Goal: Task Accomplishment & Management: Manage account settings

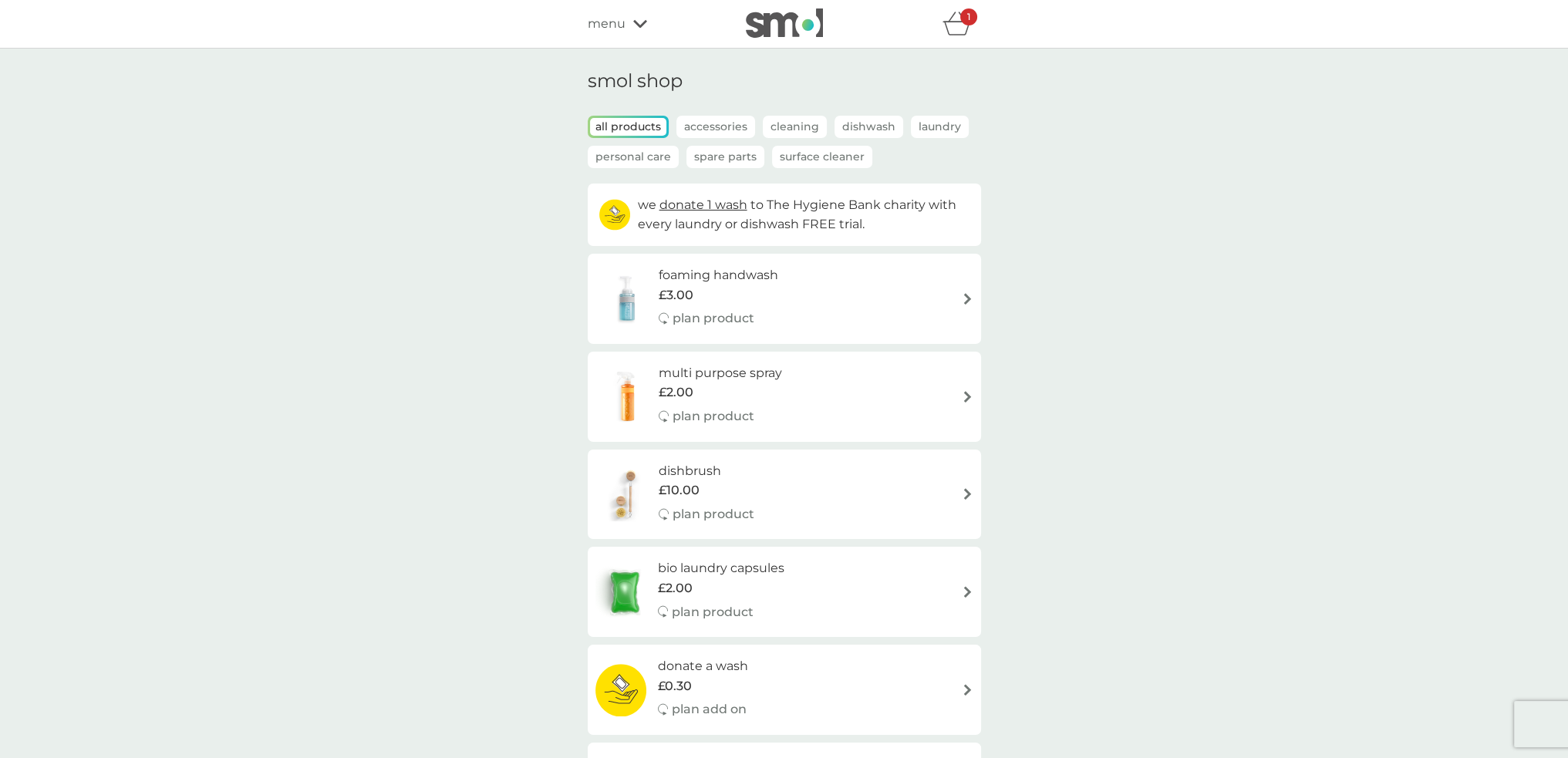
click at [966, 23] on div "1" at bounding box center [969, 16] width 17 height 17
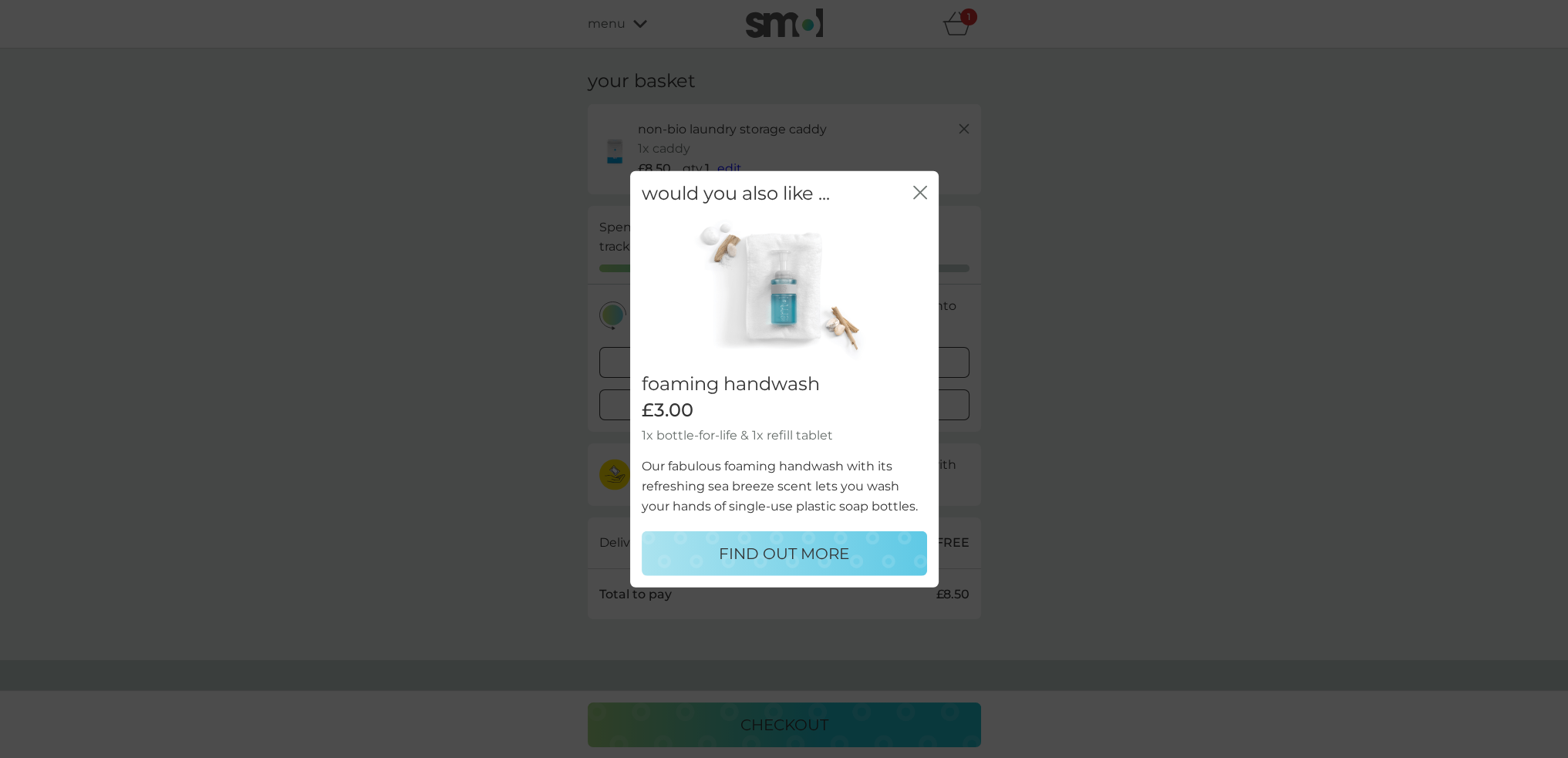
click at [921, 195] on icon "close" at bounding box center [920, 191] width 14 height 14
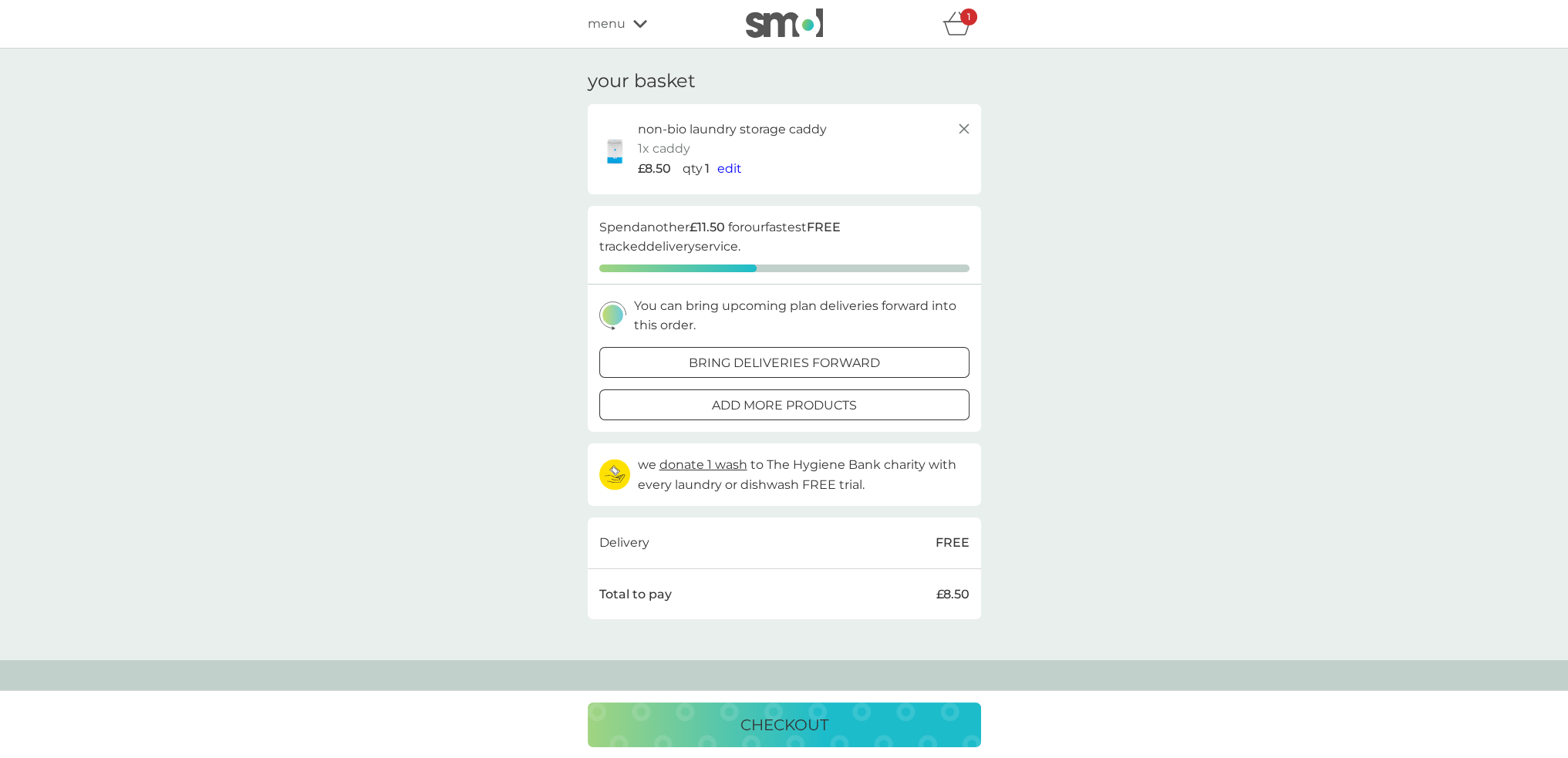
click at [638, 24] on icon at bounding box center [640, 24] width 14 height 7
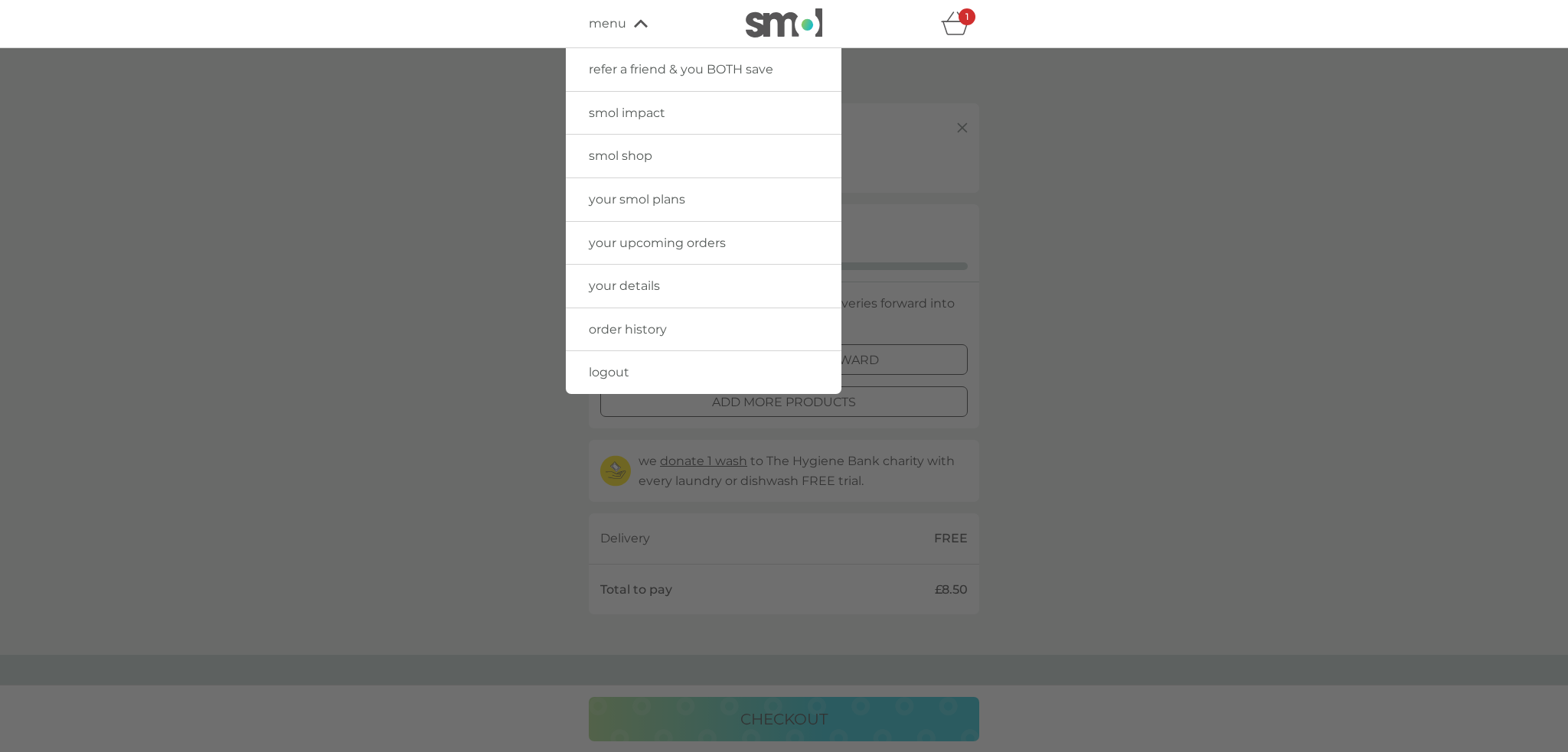
click at [636, 244] on span "your upcoming orders" at bounding box center [657, 243] width 137 height 15
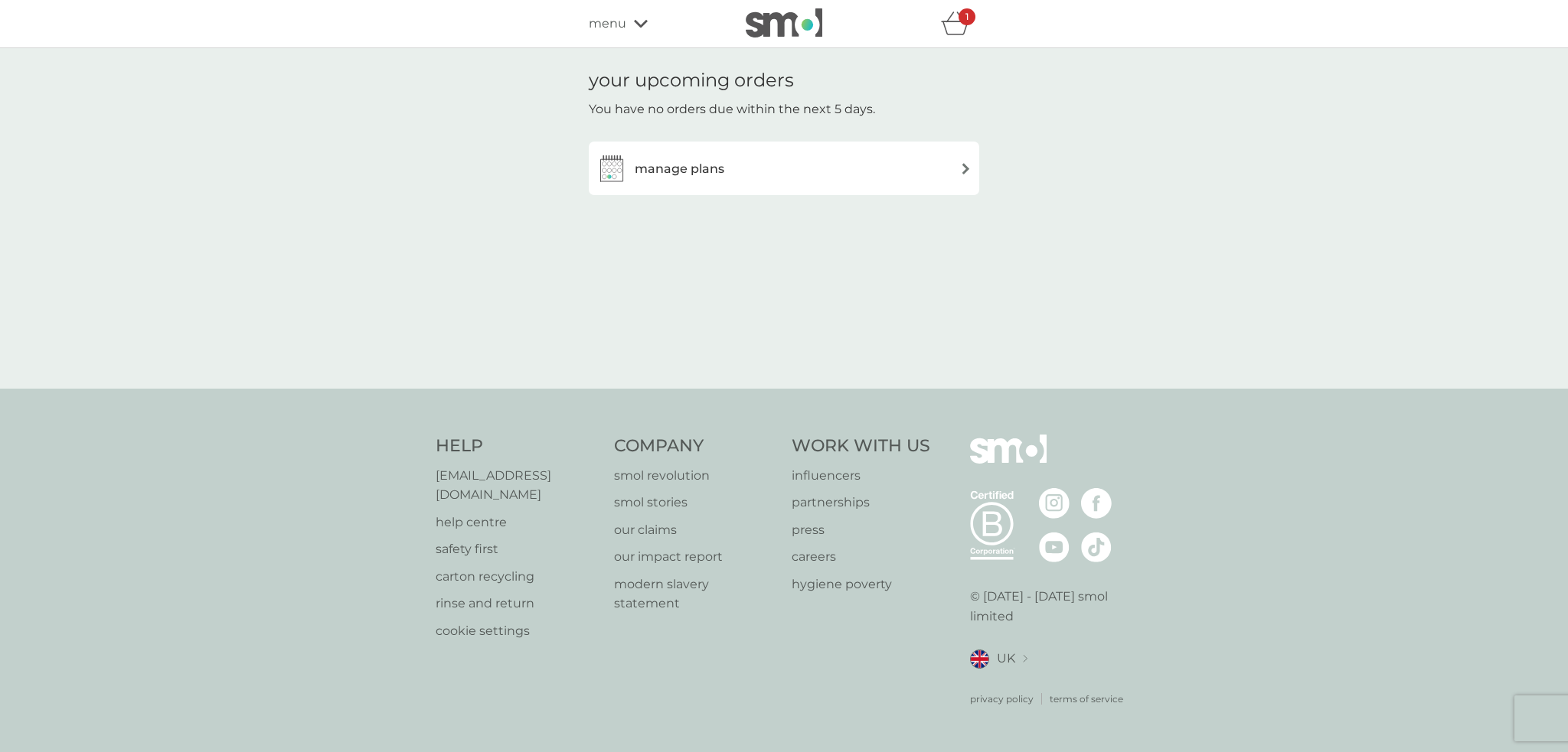
click at [666, 180] on div "manage plans" at bounding box center [661, 169] width 128 height 31
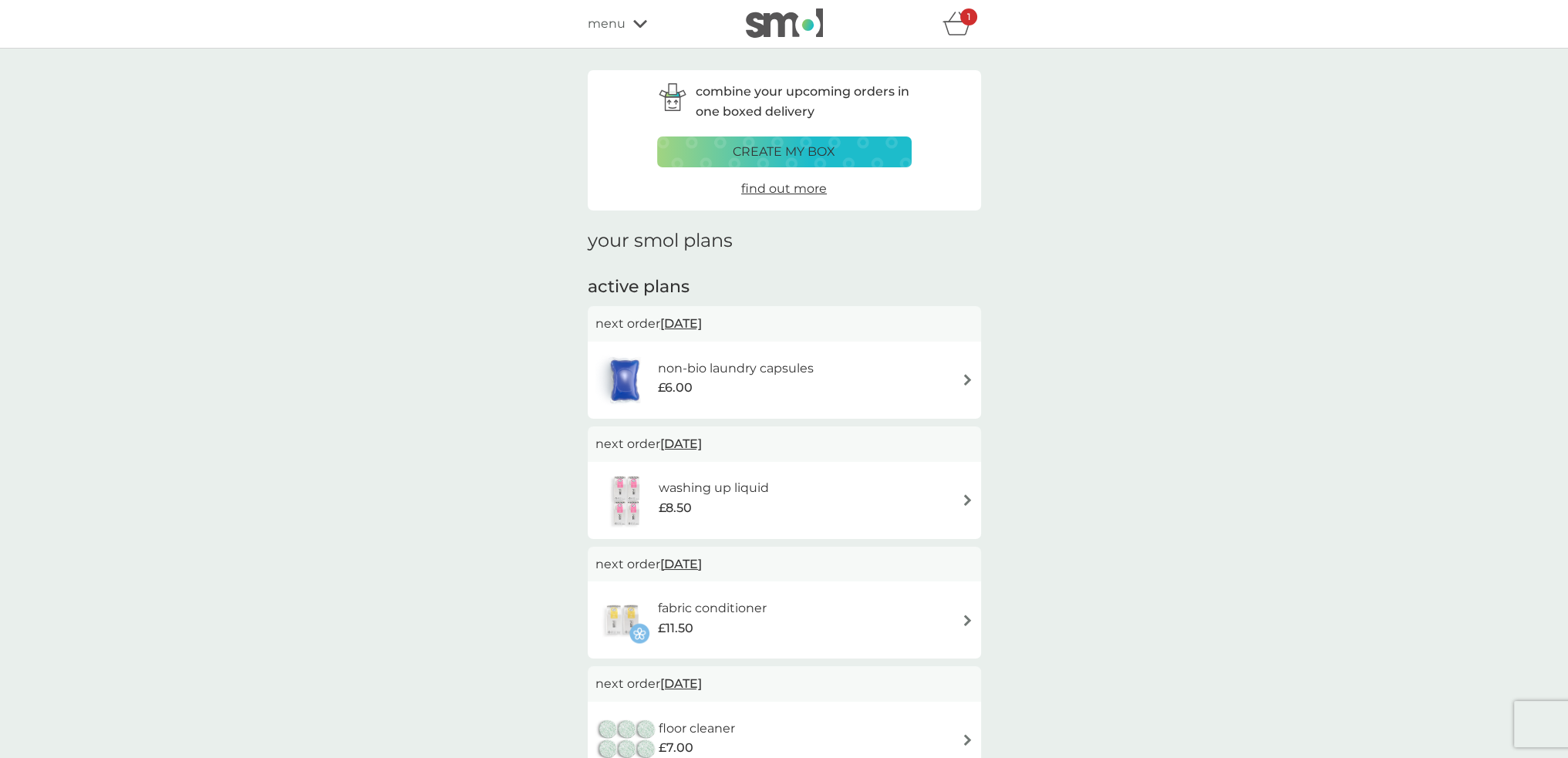
click at [885, 373] on div "non-bio laundry capsules £6.00" at bounding box center [784, 380] width 378 height 54
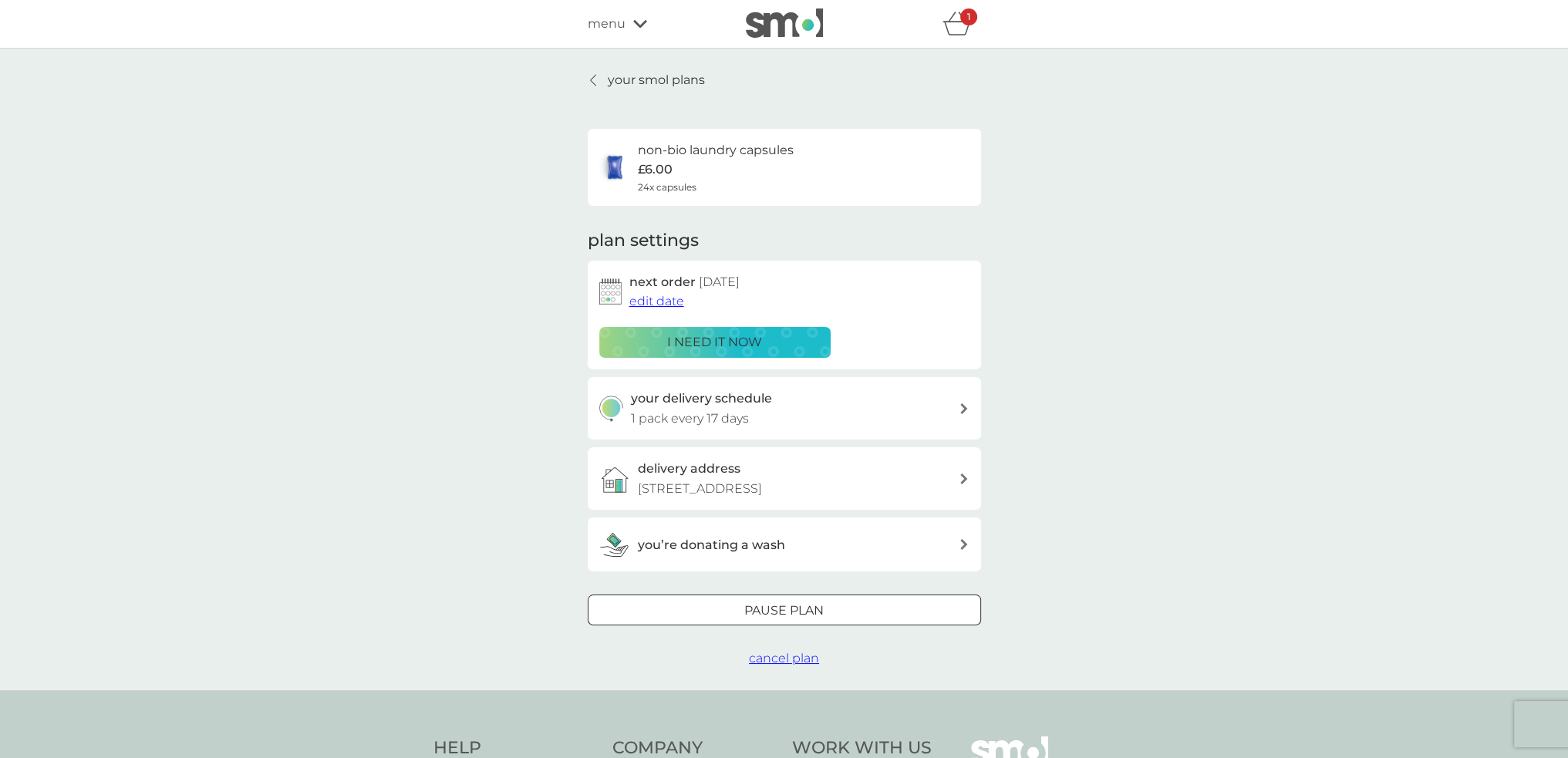
click at [616, 74] on p "your smol plans" at bounding box center [656, 80] width 97 height 20
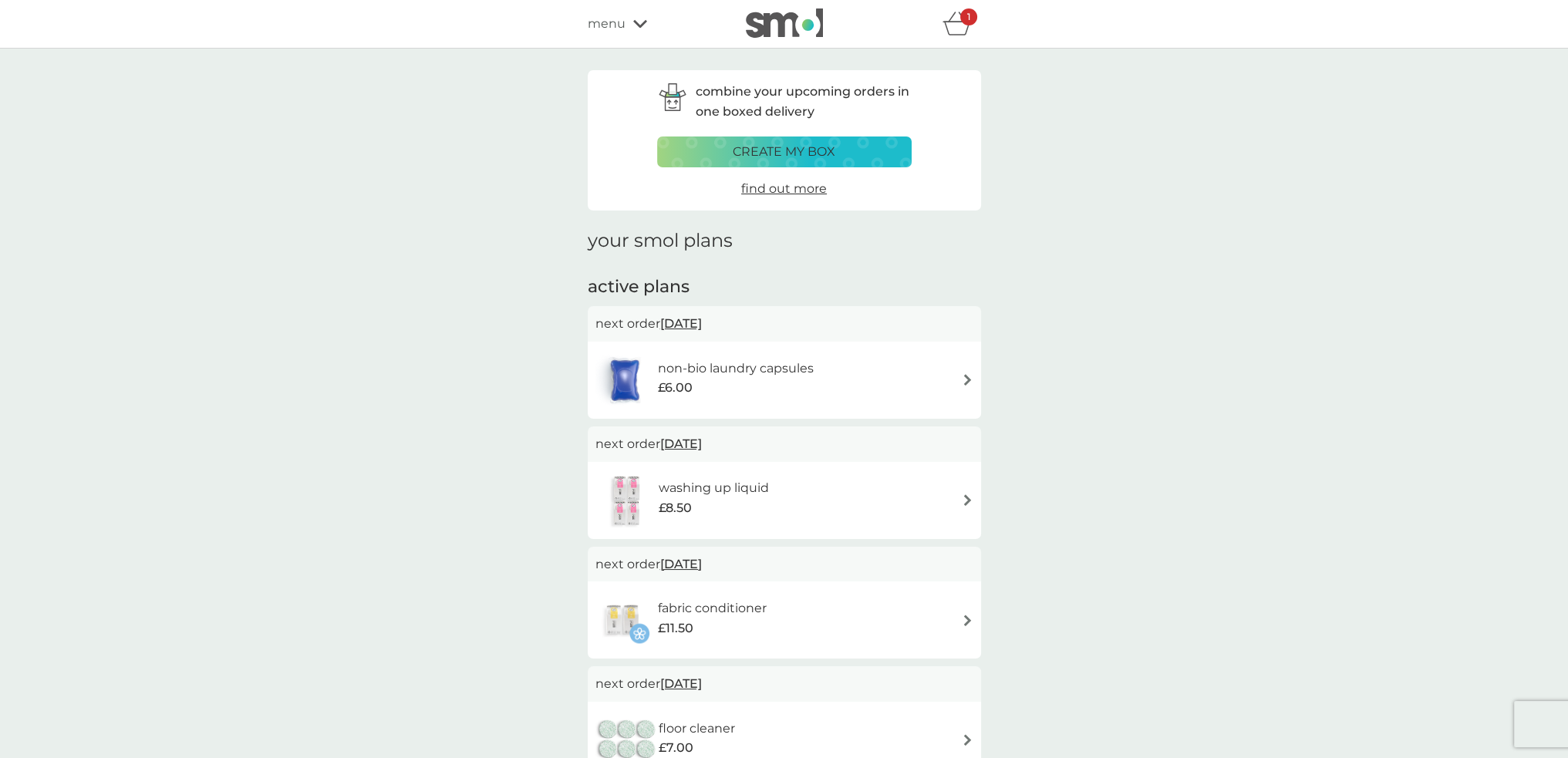
click at [638, 18] on div "menu" at bounding box center [653, 24] width 131 height 20
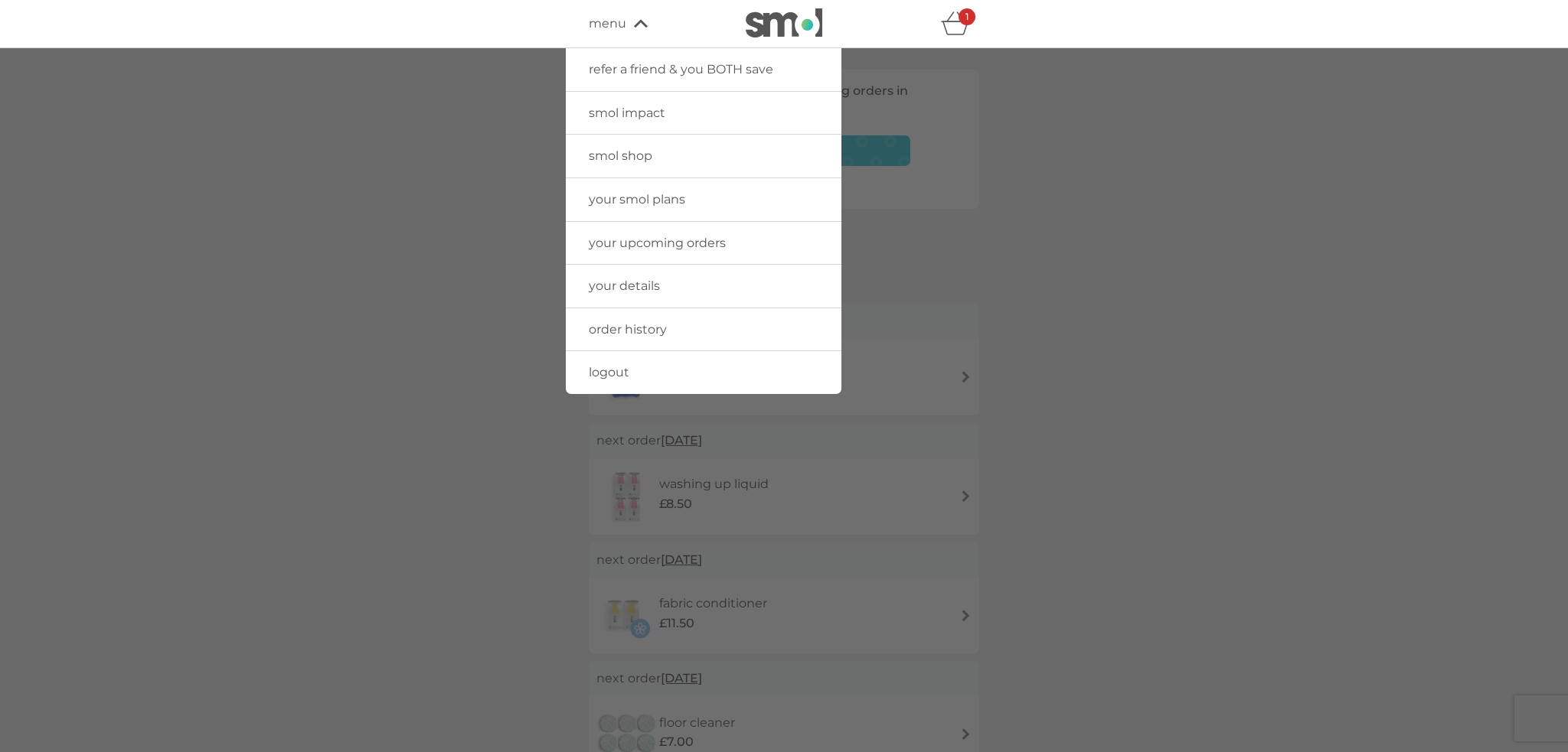
click at [621, 238] on span "your upcoming orders" at bounding box center [657, 243] width 137 height 15
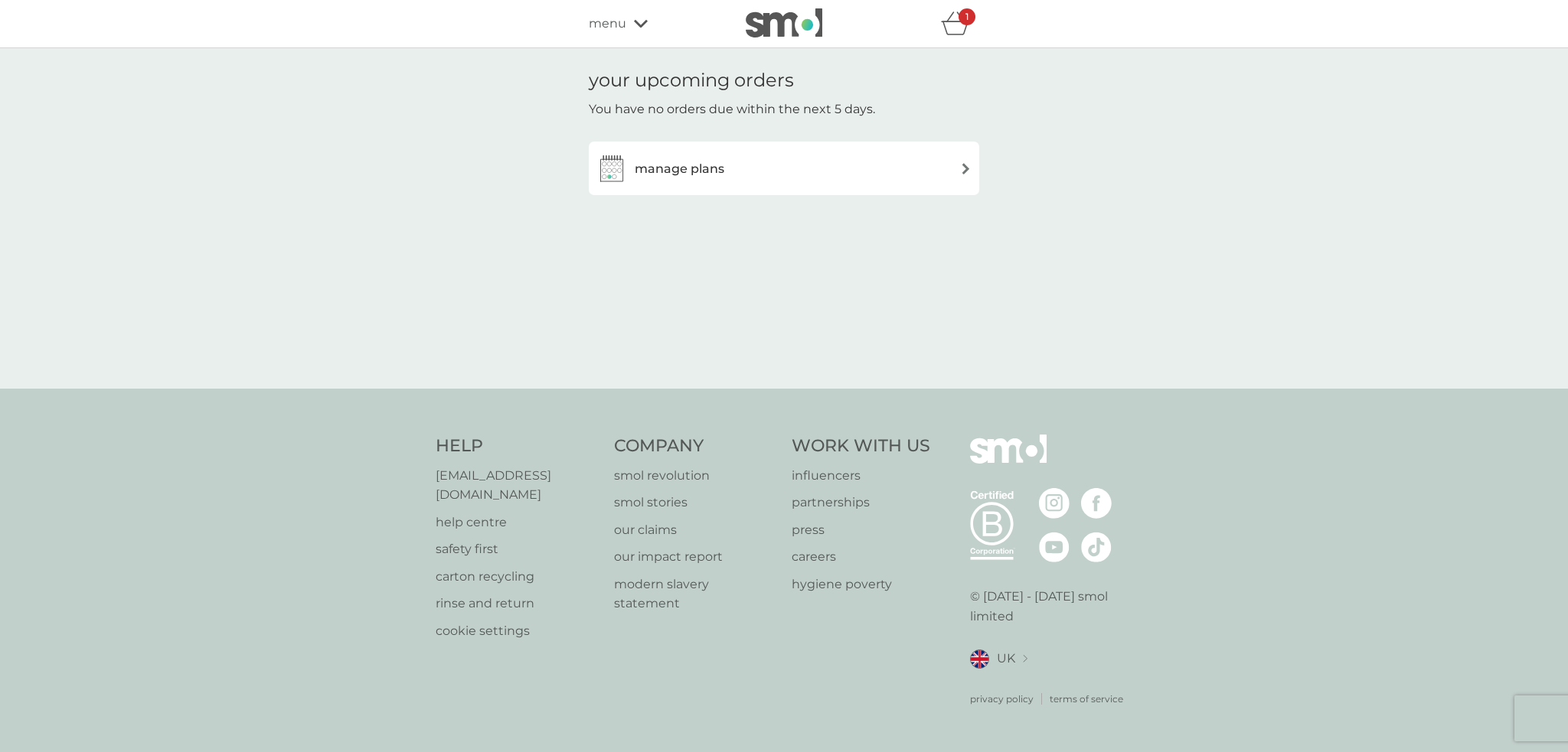
click at [627, 24] on div "menu" at bounding box center [654, 24] width 130 height 20
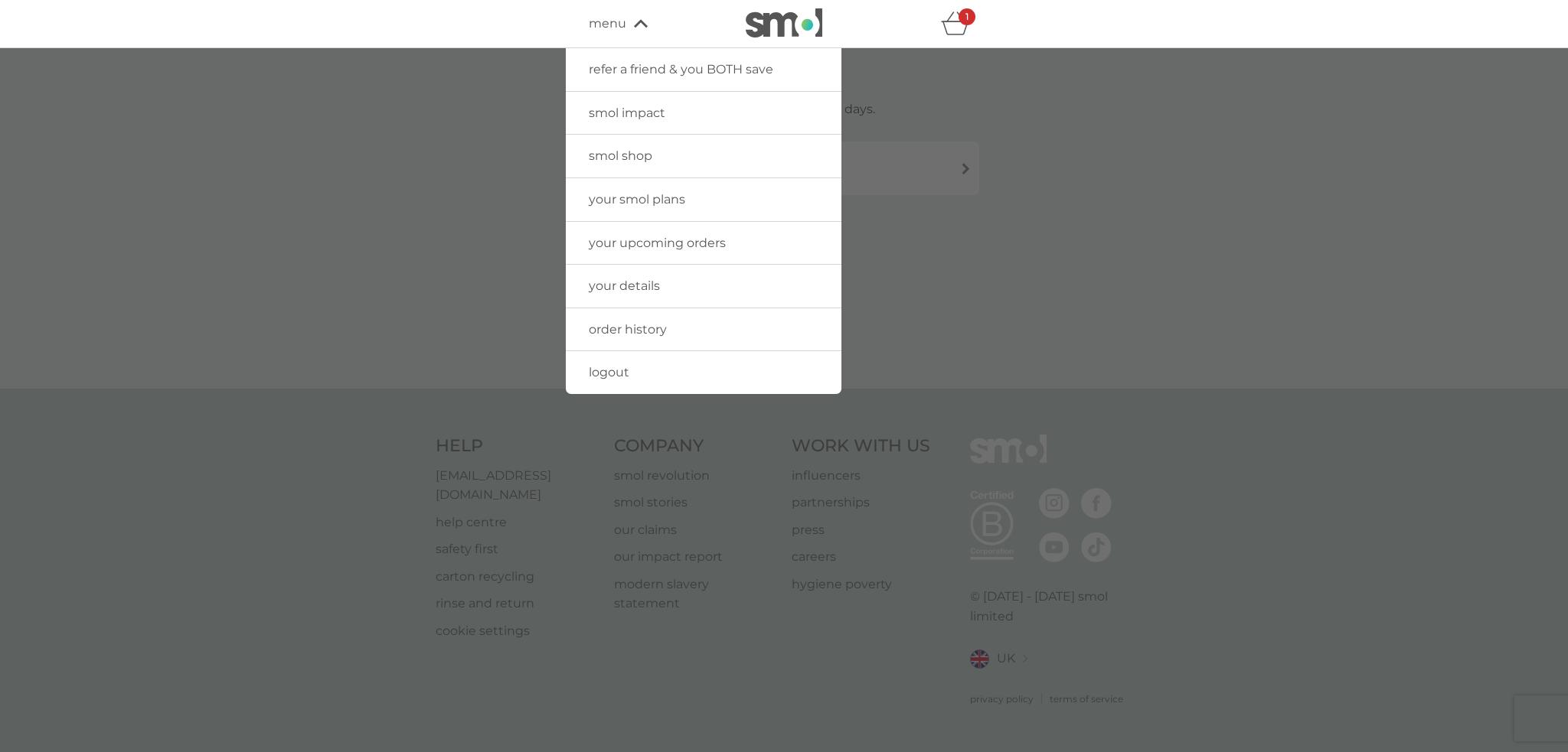
click at [652, 196] on span "your smol plans" at bounding box center [637, 200] width 97 height 15
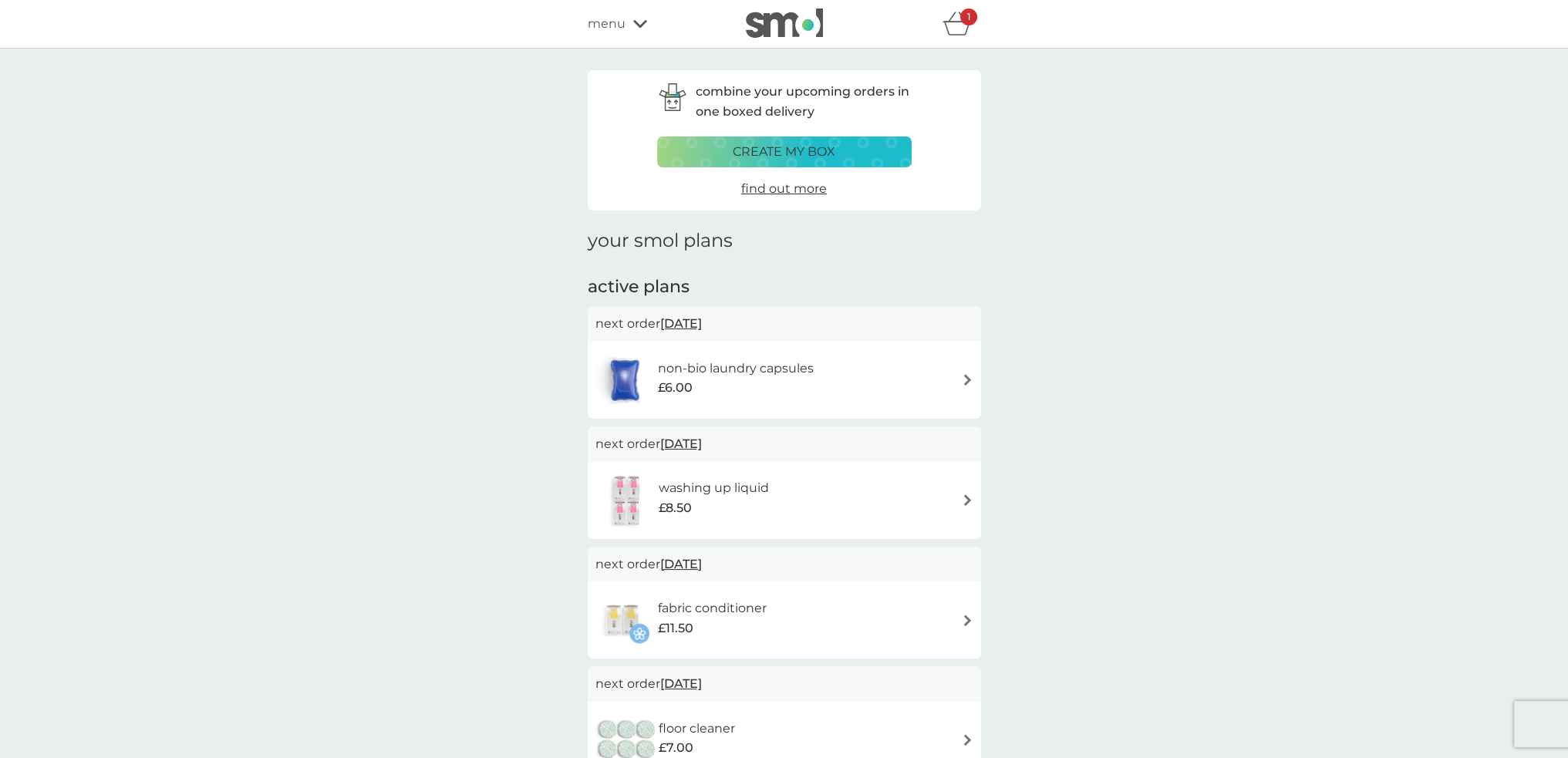
click at [867, 366] on div "non-bio laundry capsules £6.00" at bounding box center [784, 380] width 378 height 54
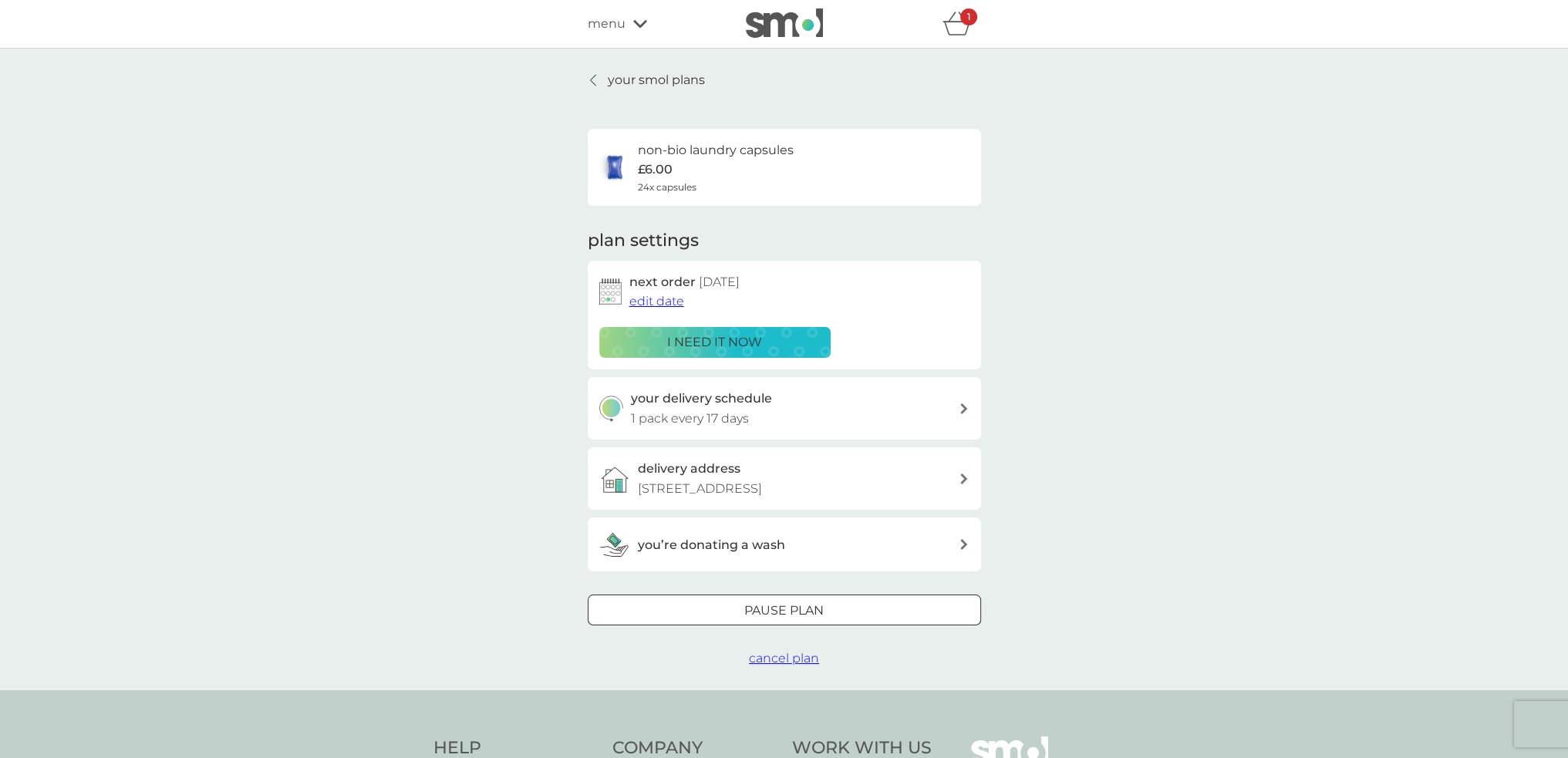
click at [598, 80] on link "your smol plans" at bounding box center [646, 80] width 117 height 20
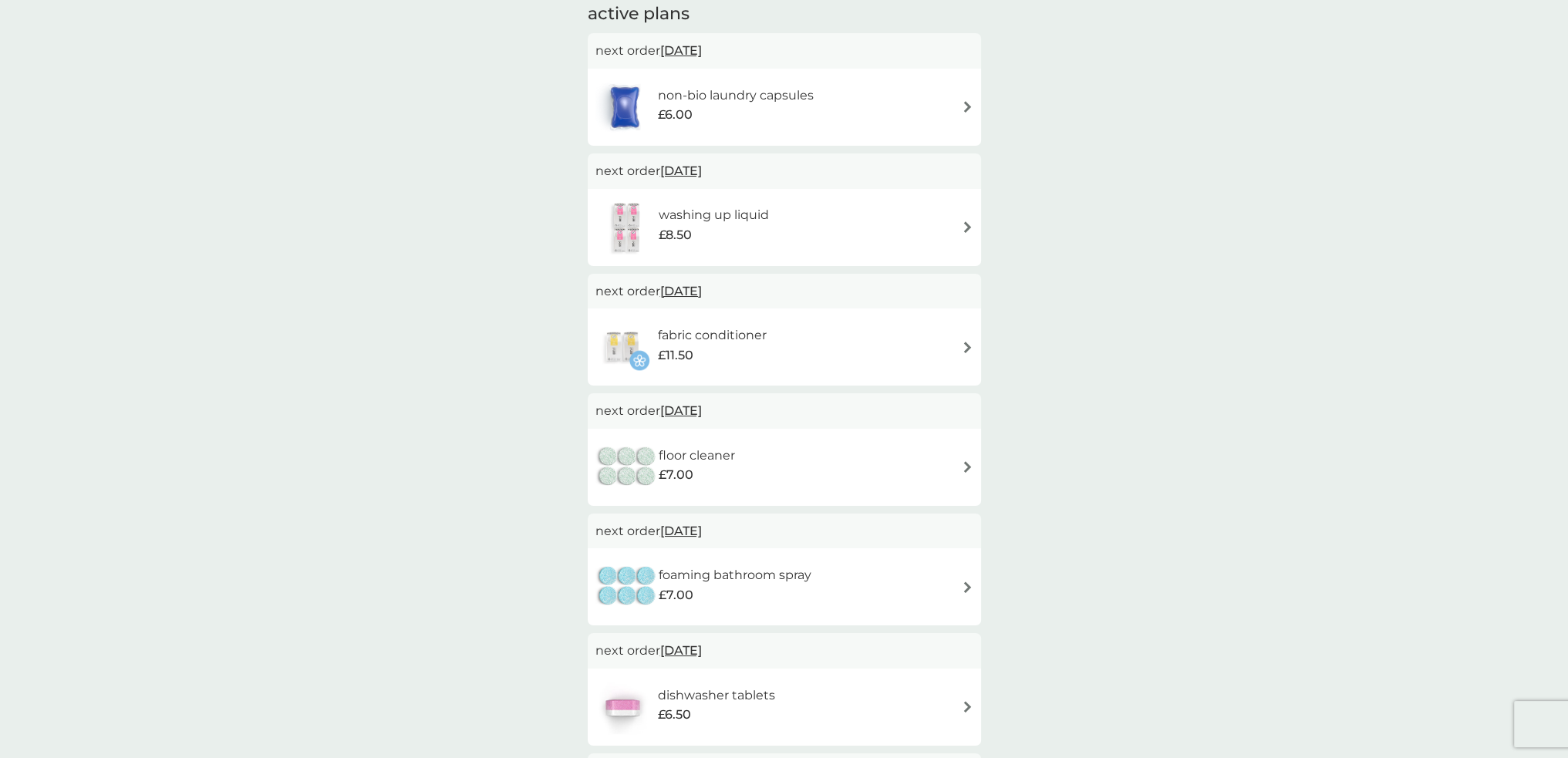
scroll to position [308, 0]
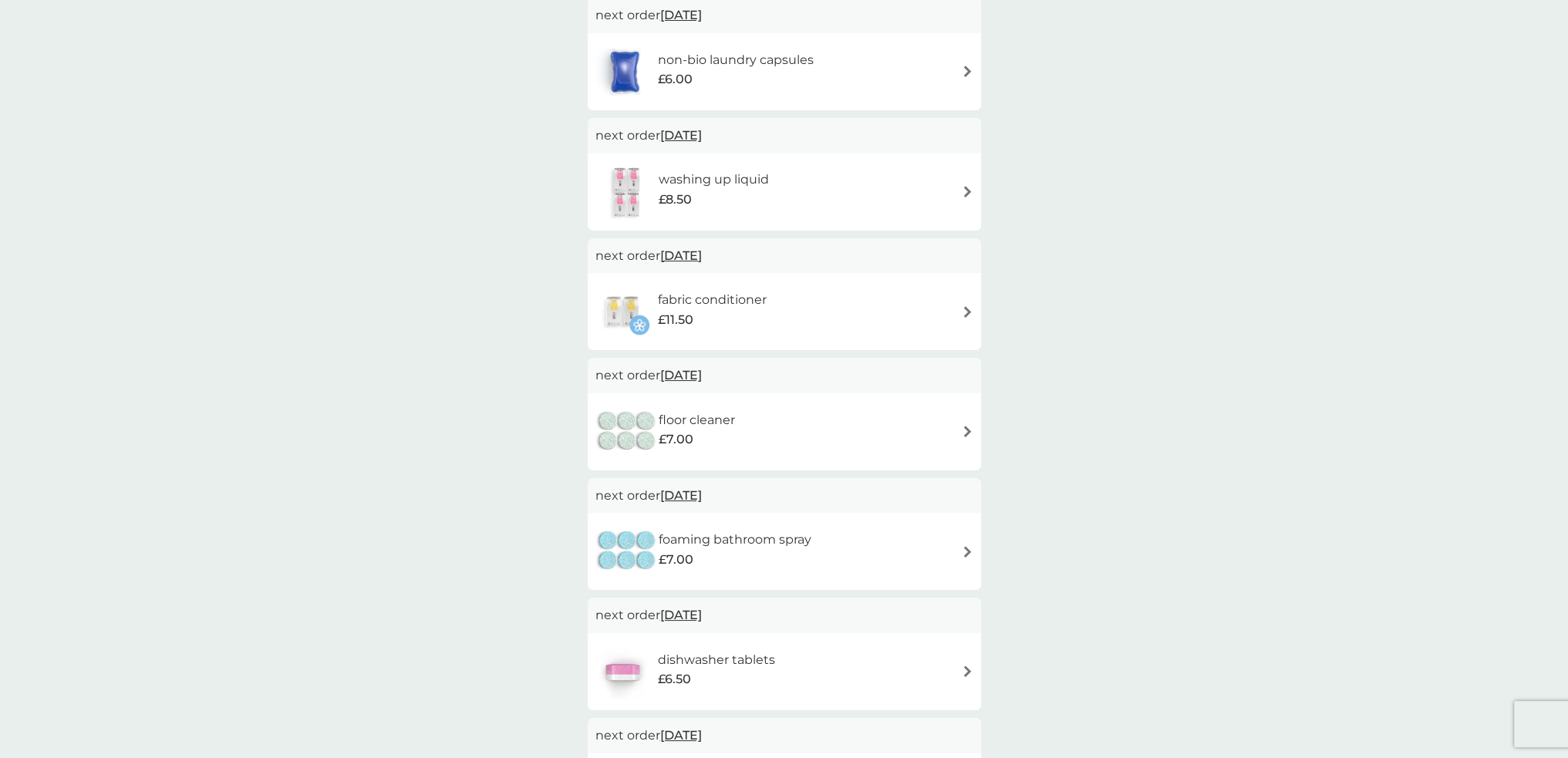
click at [785, 549] on h6 "foaming bathroom spray" at bounding box center [735, 540] width 153 height 20
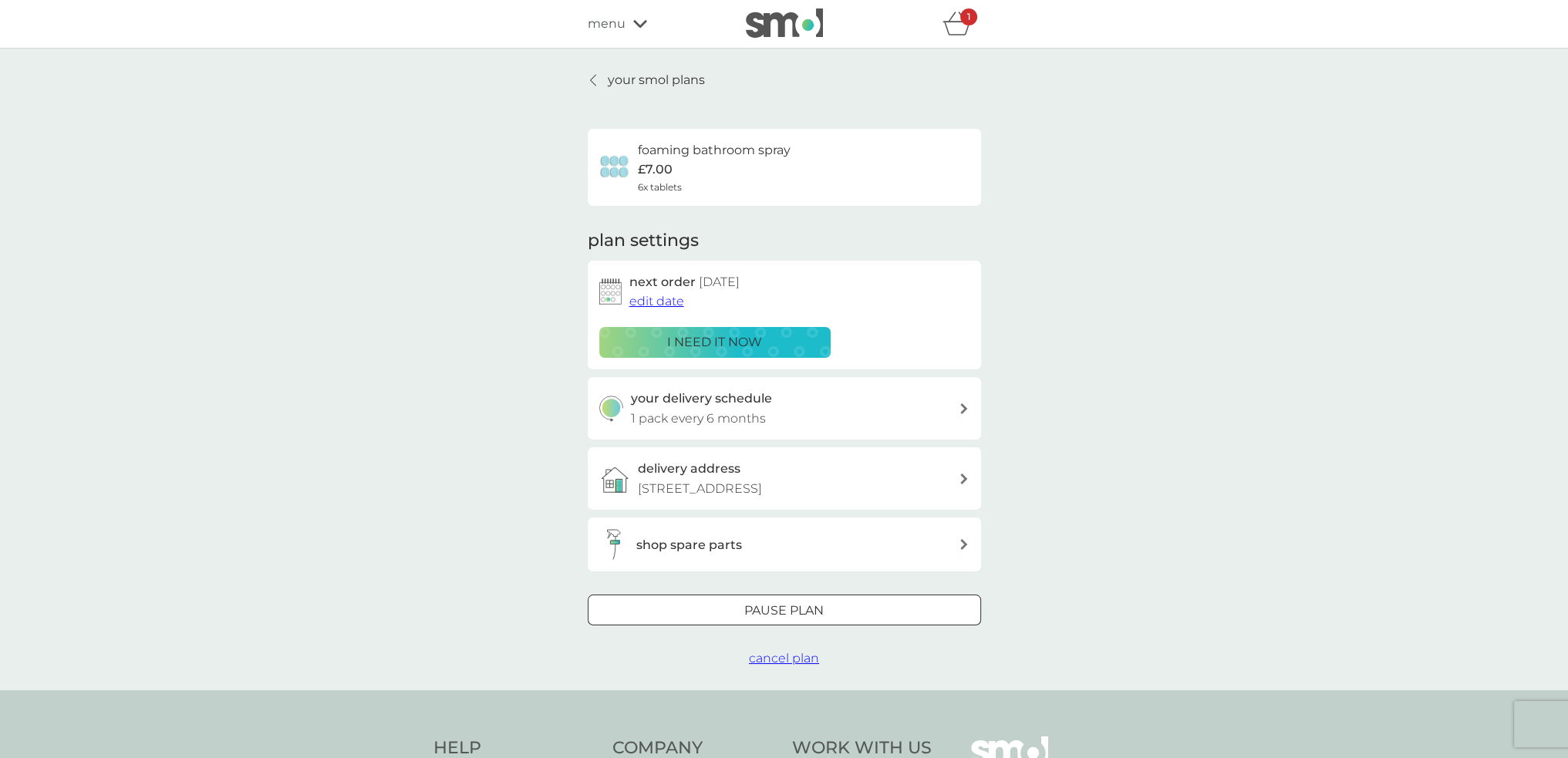
click at [806, 662] on span "cancel plan" at bounding box center [784, 658] width 70 height 15
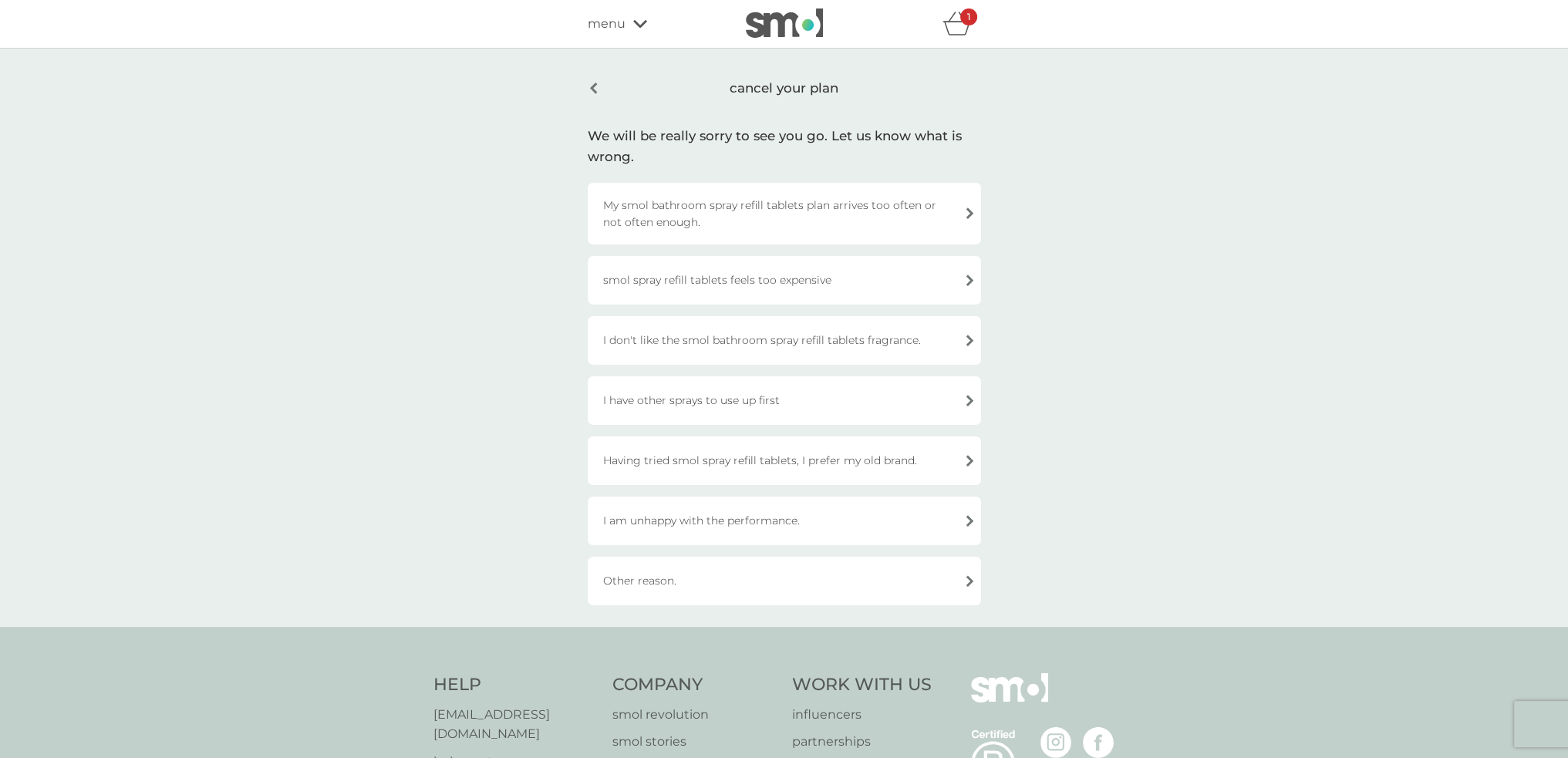
click at [797, 401] on div "I have other sprays to use up first" at bounding box center [784, 400] width 393 height 48
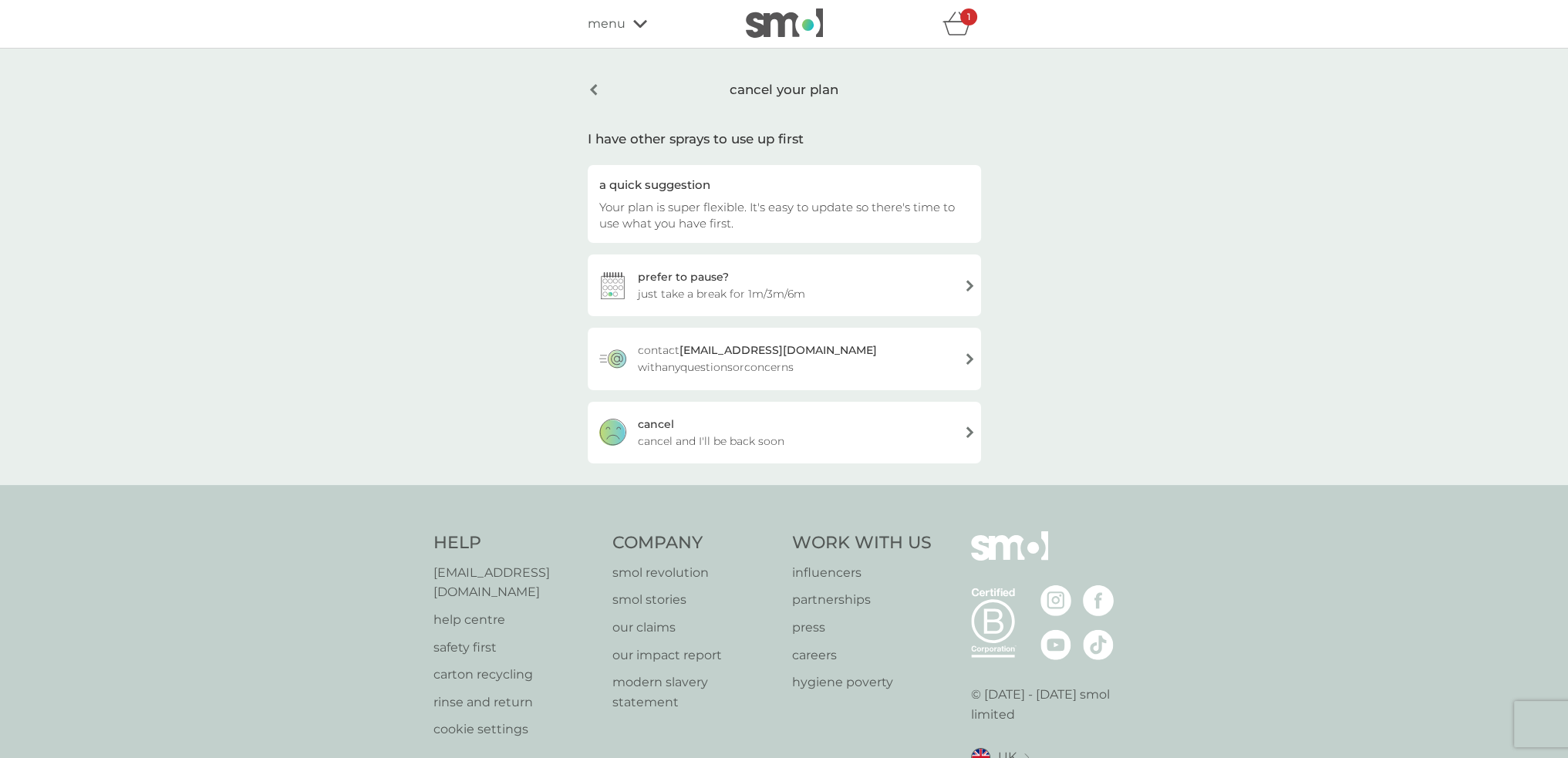
click at [774, 437] on span "cancel and I'll be back soon" at bounding box center [710, 441] width 146 height 17
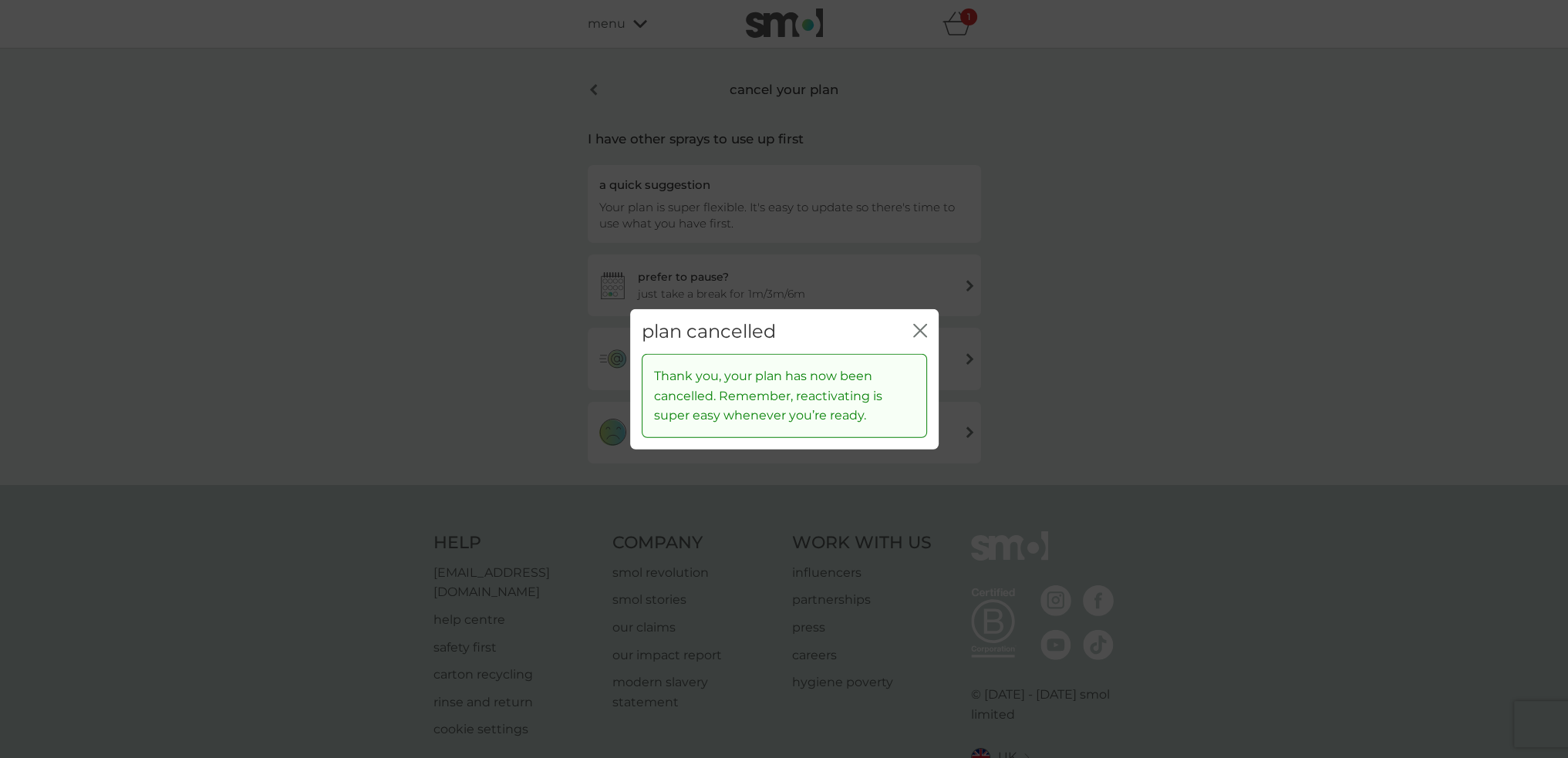
click at [921, 330] on icon "close" at bounding box center [924, 330] width 7 height 12
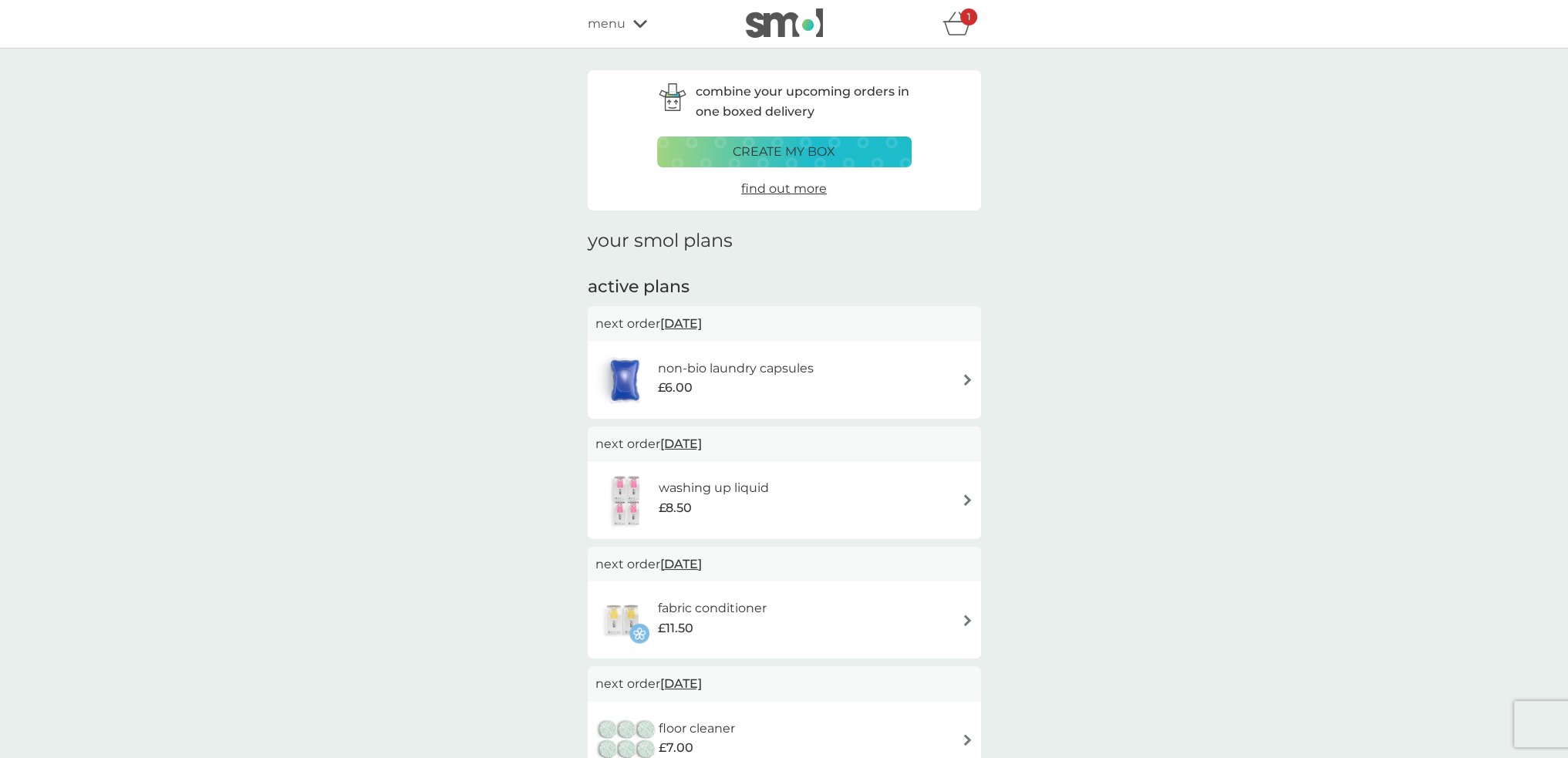
click at [817, 149] on p "create my box" at bounding box center [783, 152] width 102 height 20
